Goal: Task Accomplishment & Management: Use online tool/utility

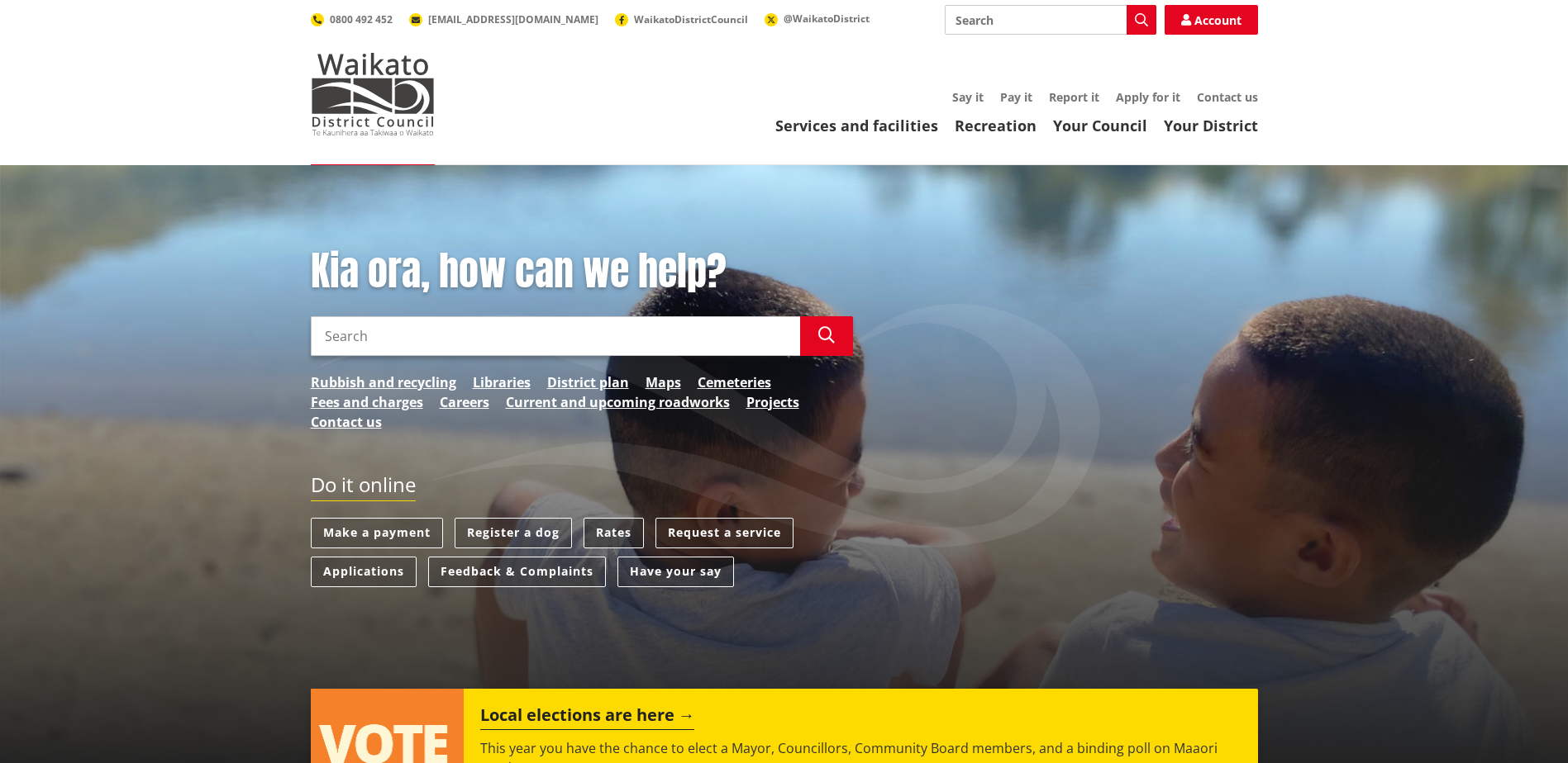
click at [617, 526] on link "Rates" at bounding box center [614, 533] width 61 height 30
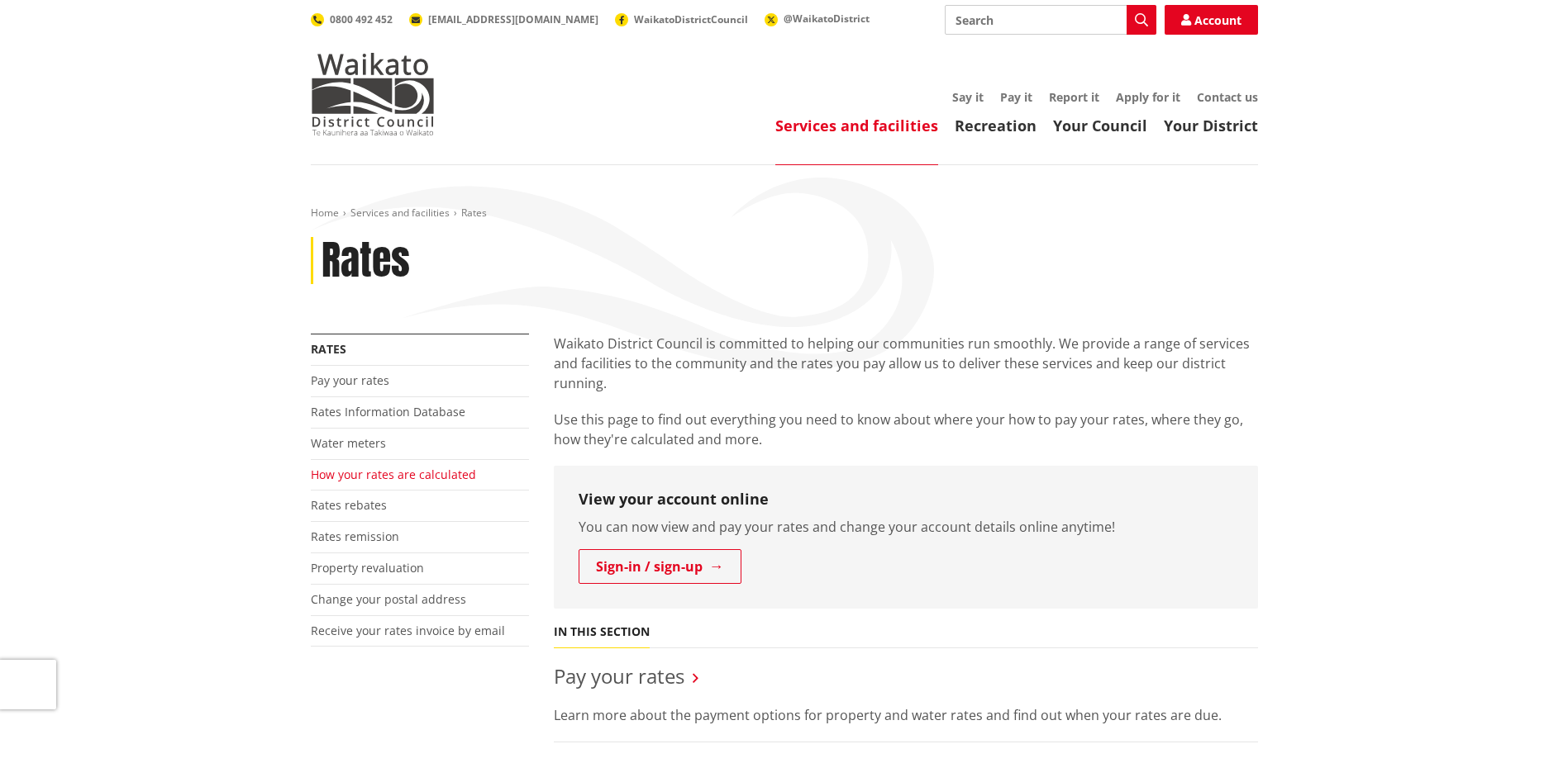
click at [370, 473] on link "How your rates are calculated" at bounding box center [392, 474] width 165 height 16
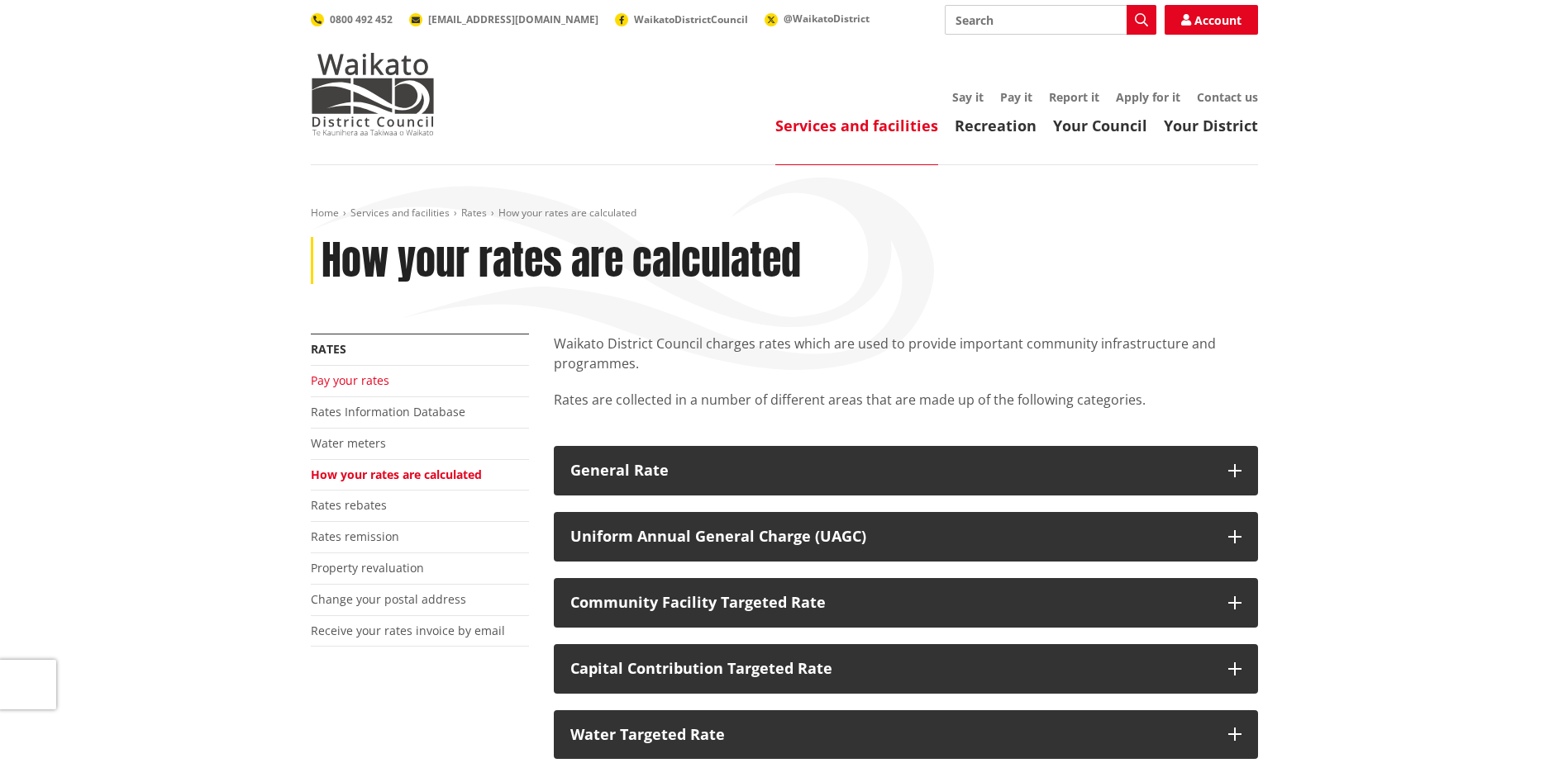
click at [369, 375] on link "Pay your rates" at bounding box center [350, 381] width 78 height 16
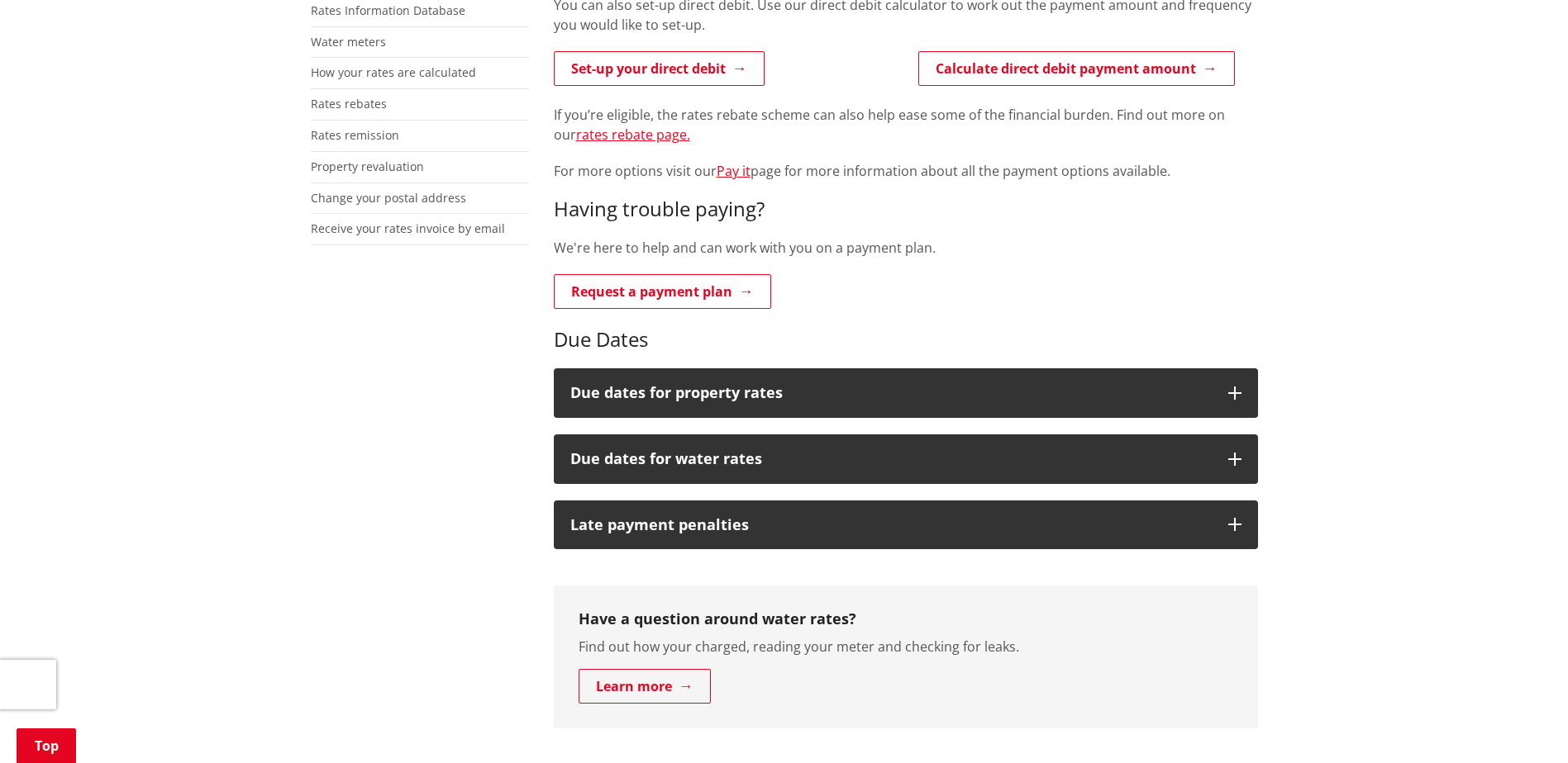
scroll to position [165, 0]
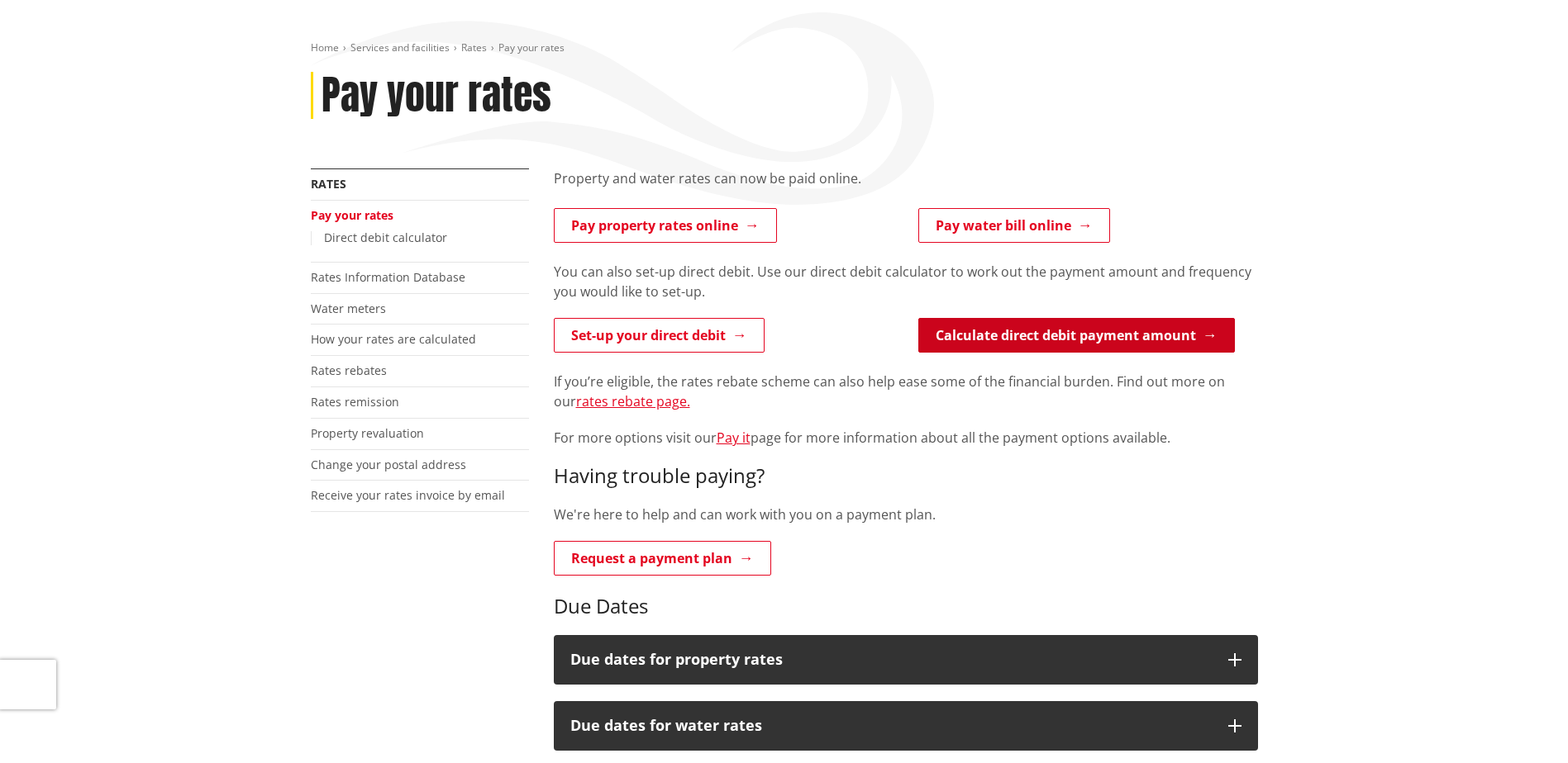
click at [1006, 337] on link "Calculate direct debit payment amount" at bounding box center [1077, 336] width 316 height 35
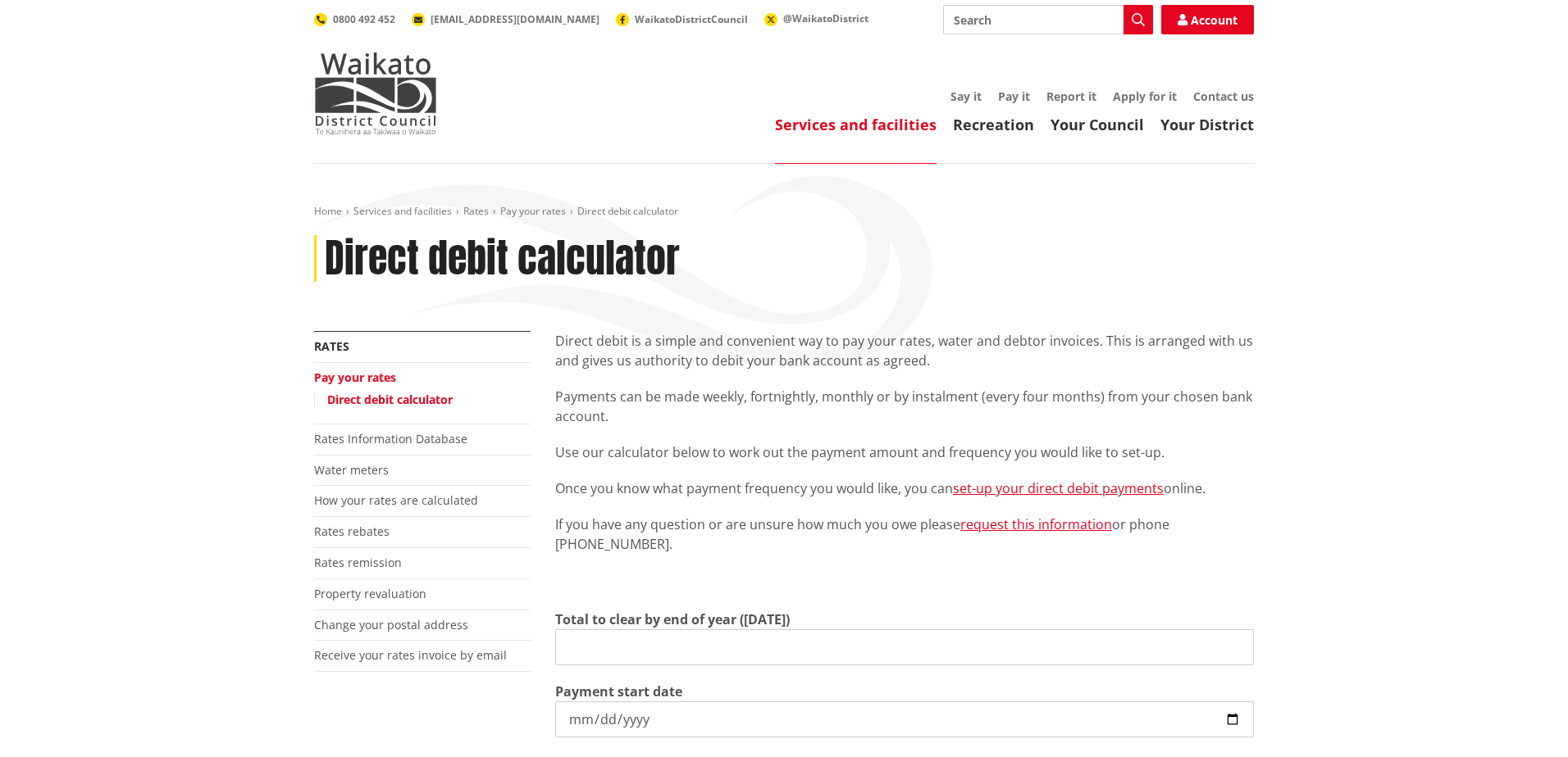
type input "0.00"
type input "[DATE]"
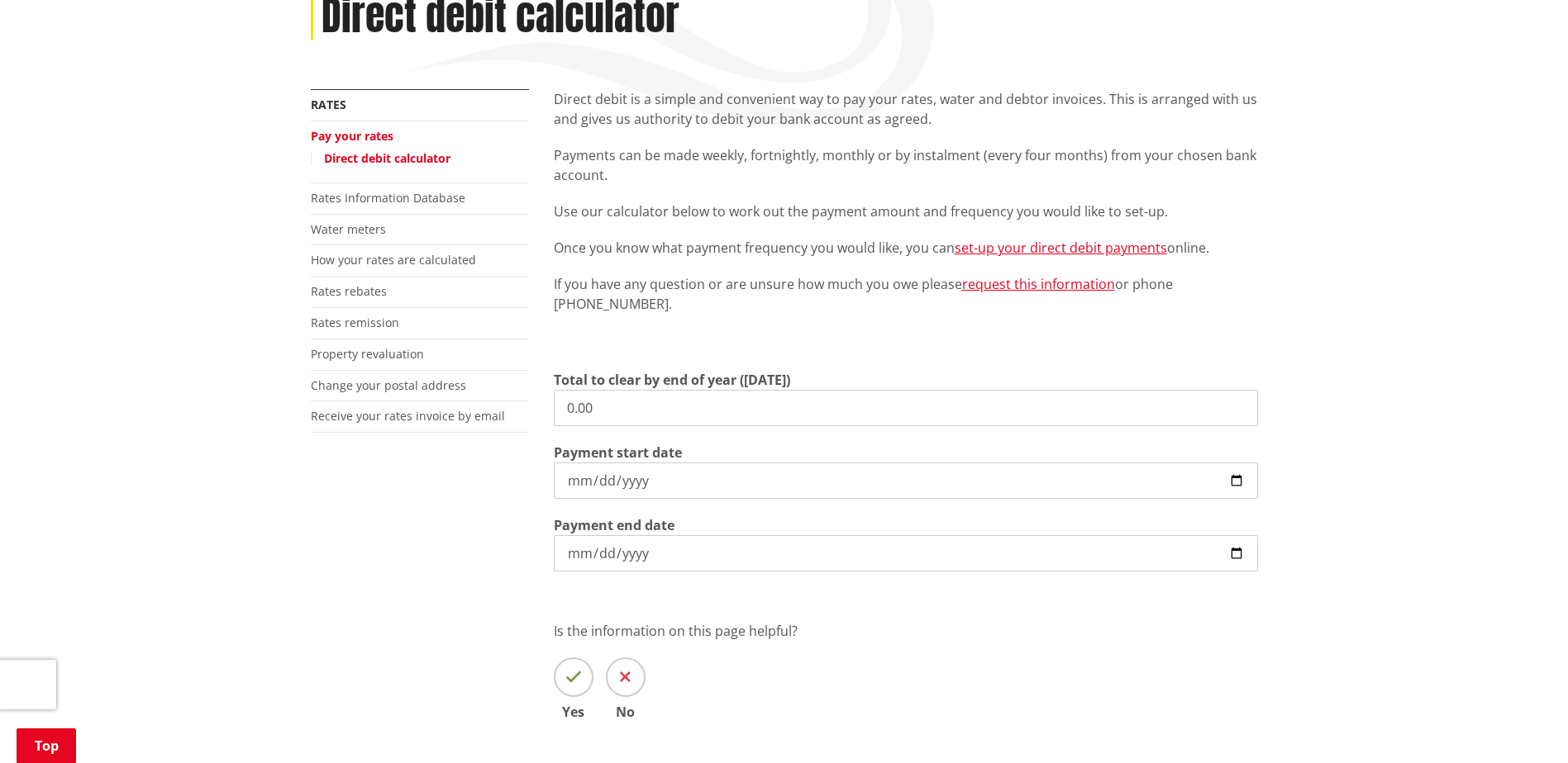
scroll to position [248, 0]
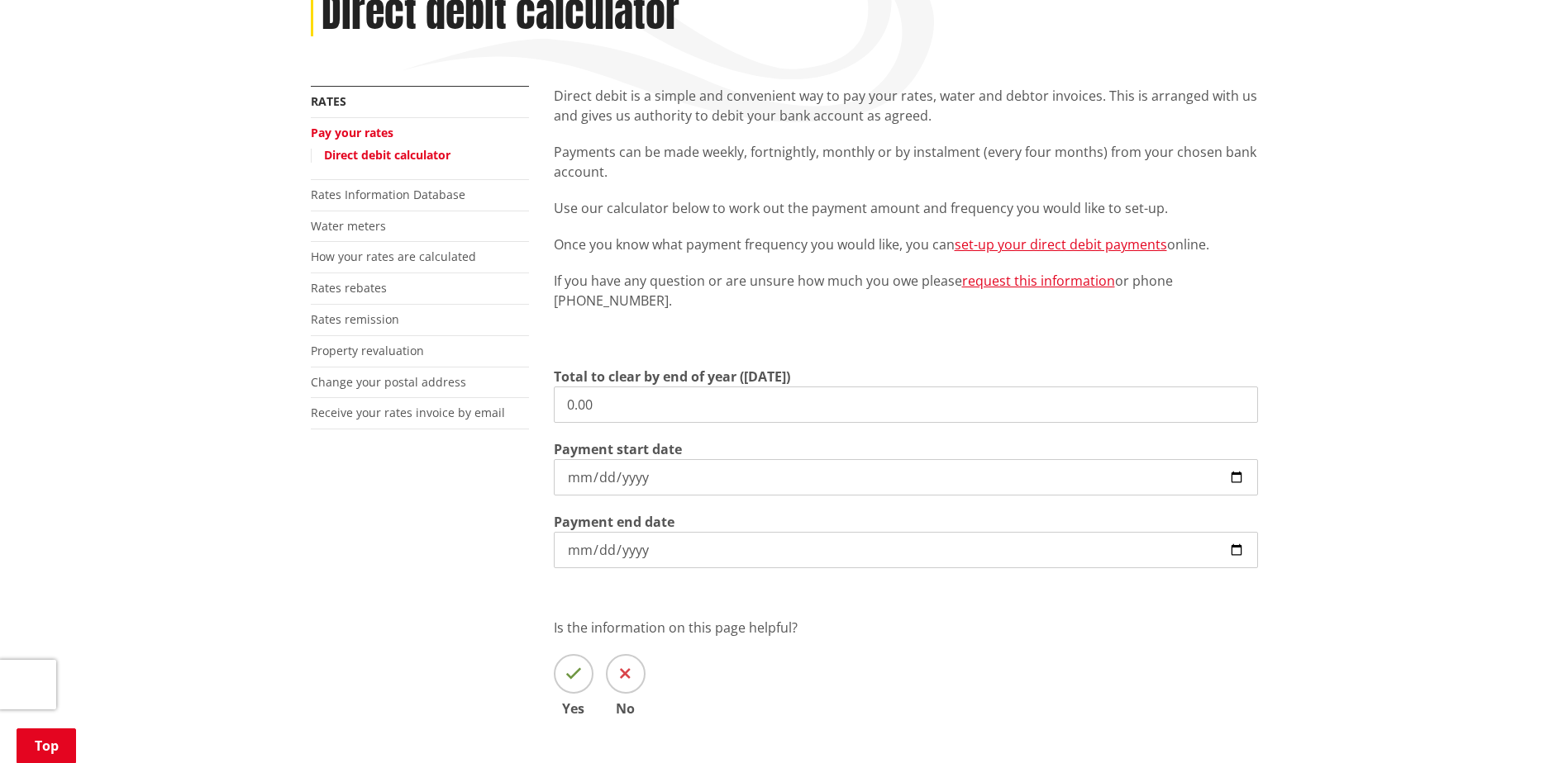
drag, startPoint x: 641, startPoint y: 401, endPoint x: 531, endPoint y: 391, distance: 110.5
click at [558, 392] on input "0.00" at bounding box center [905, 404] width 704 height 36
type input "4,184.86"
click at [1232, 478] on input "[DATE]" at bounding box center [905, 477] width 704 height 36
type input "[DATE]"
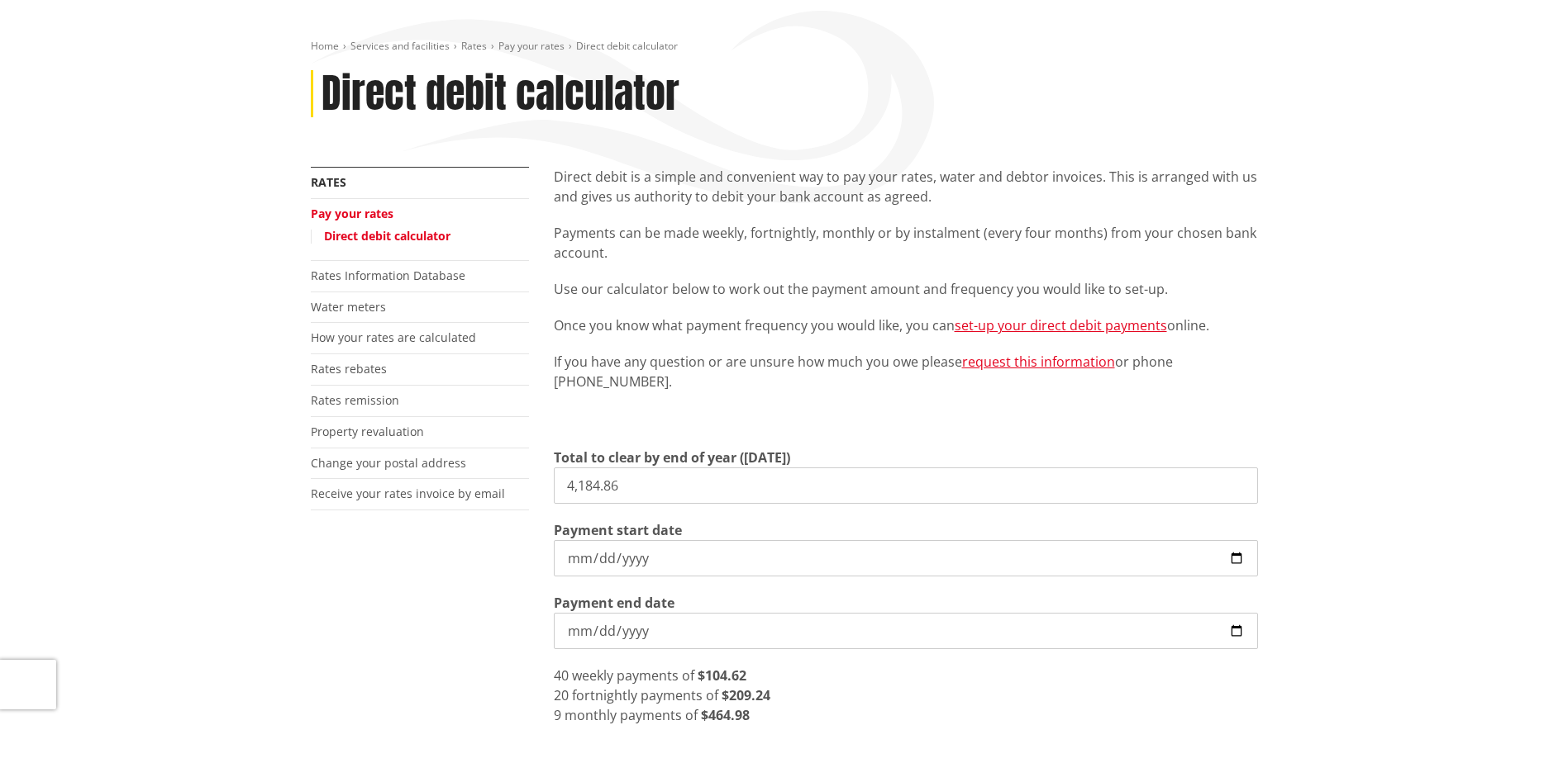
scroll to position [165, 0]
